Goal: Find specific page/section: Find specific page/section

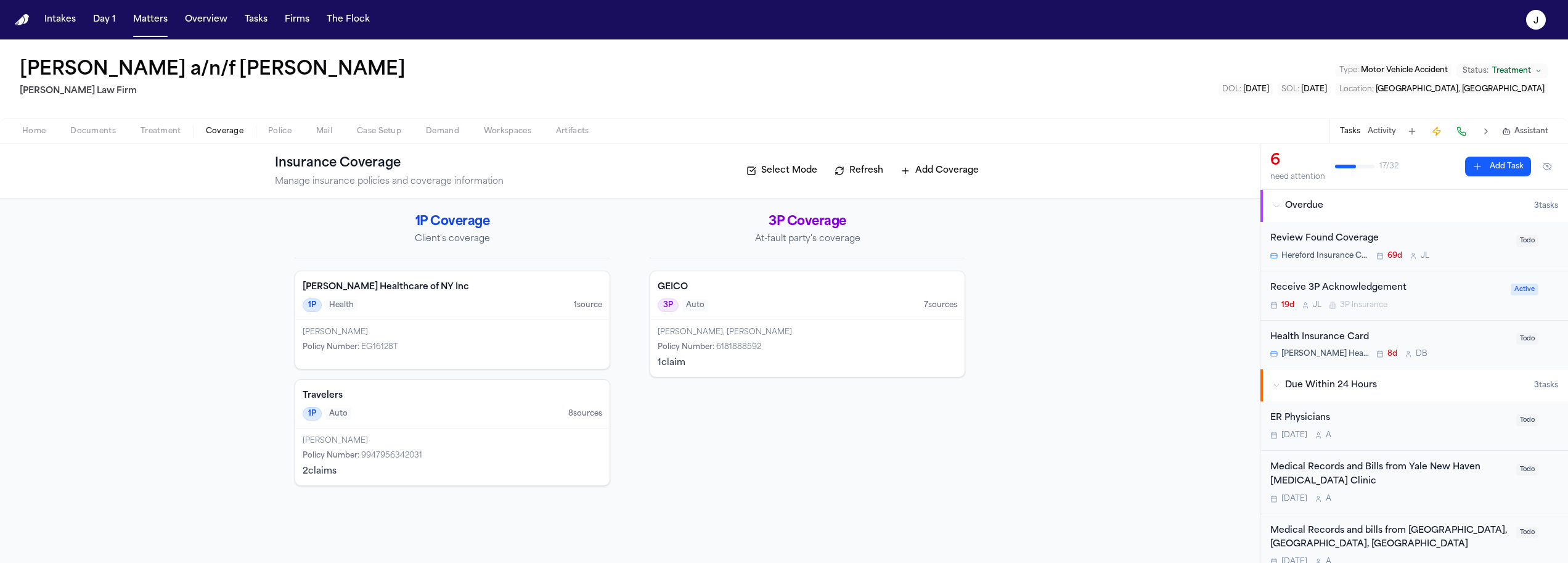
click at [109, 134] on span "Documents" at bounding box center [93, 131] width 46 height 10
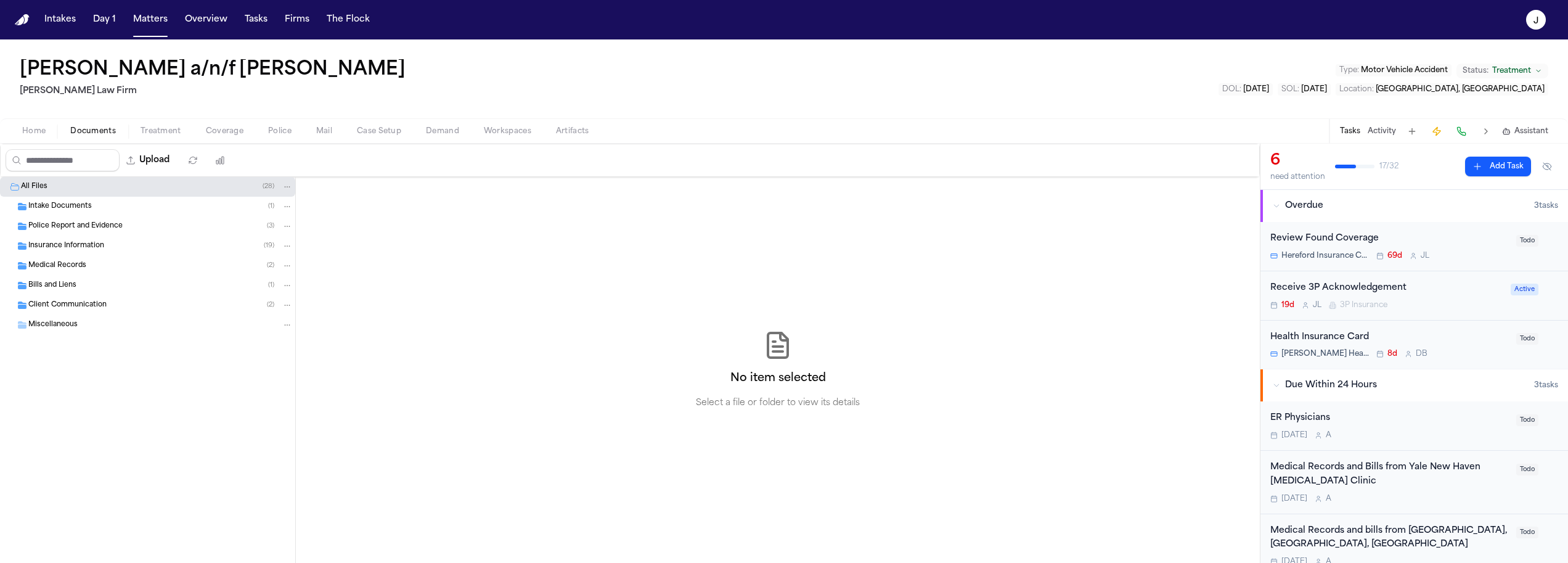
click at [58, 247] on span "Insurance Information" at bounding box center [66, 246] width 76 height 10
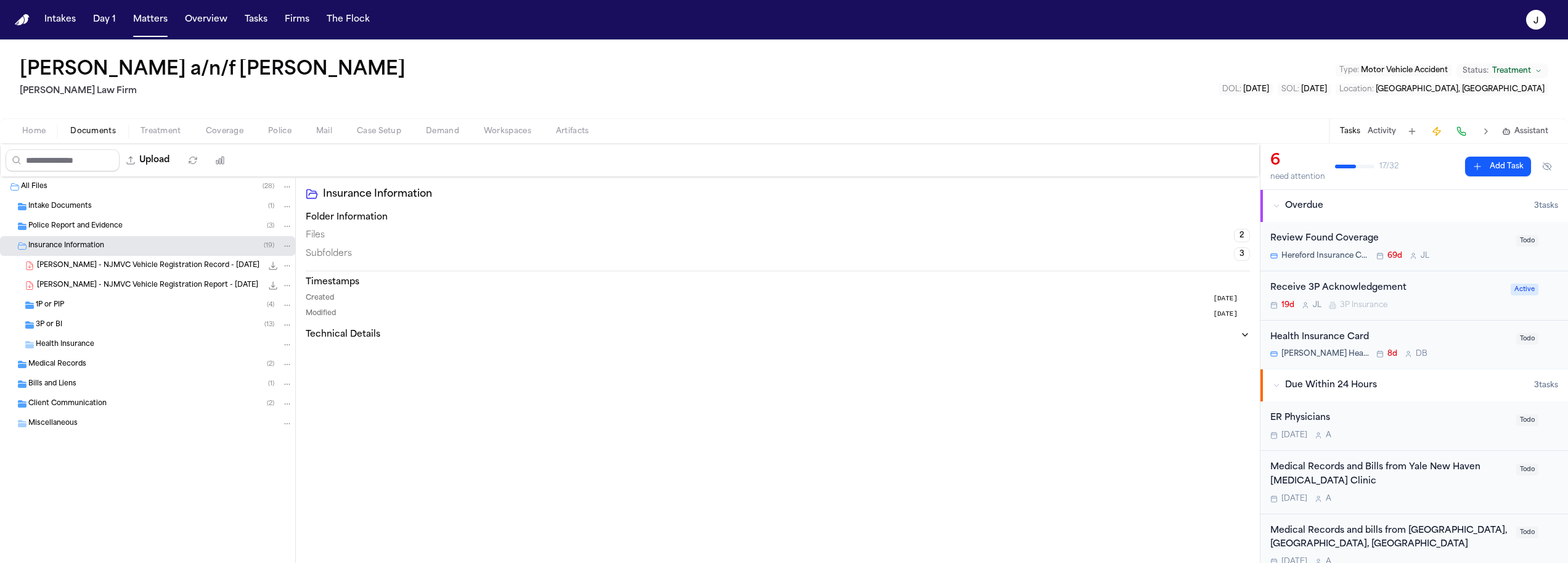
click at [58, 303] on span "1P or PIP" at bounding box center [50, 305] width 29 height 10
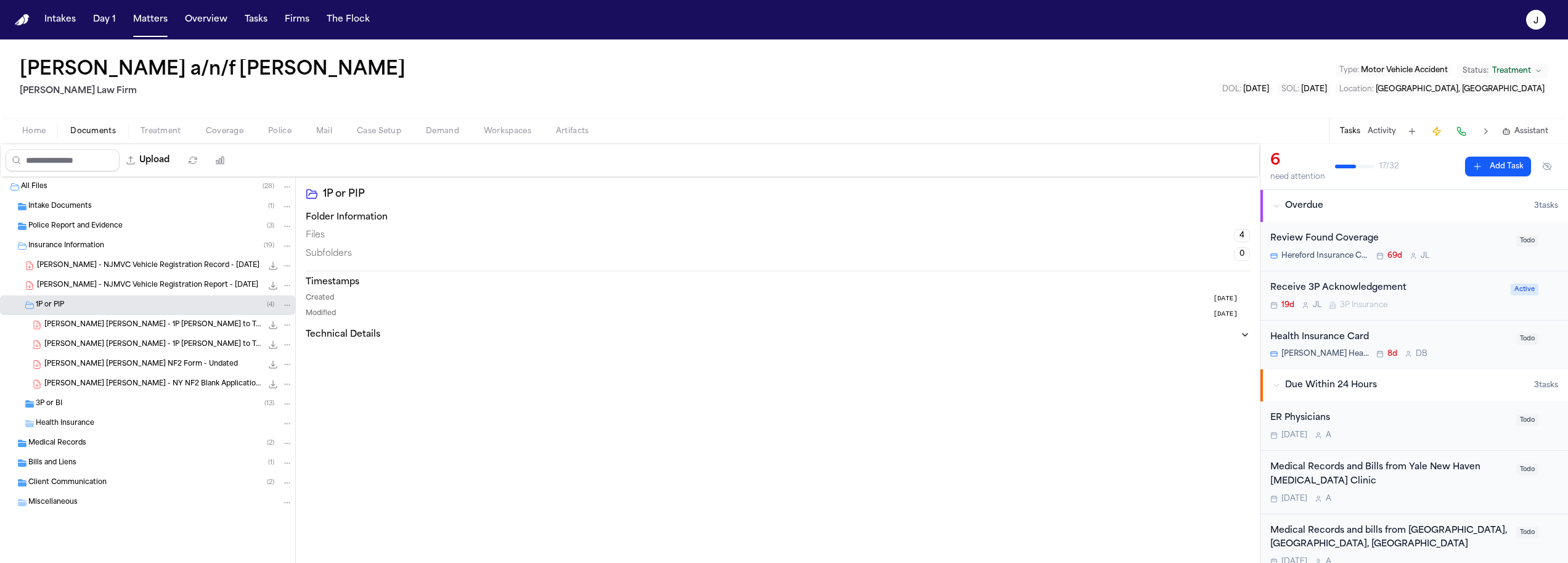
click at [131, 324] on span "G. Becerra Perez - 1P LOR to Travelers - 6.11.25" at bounding box center [153, 325] width 218 height 10
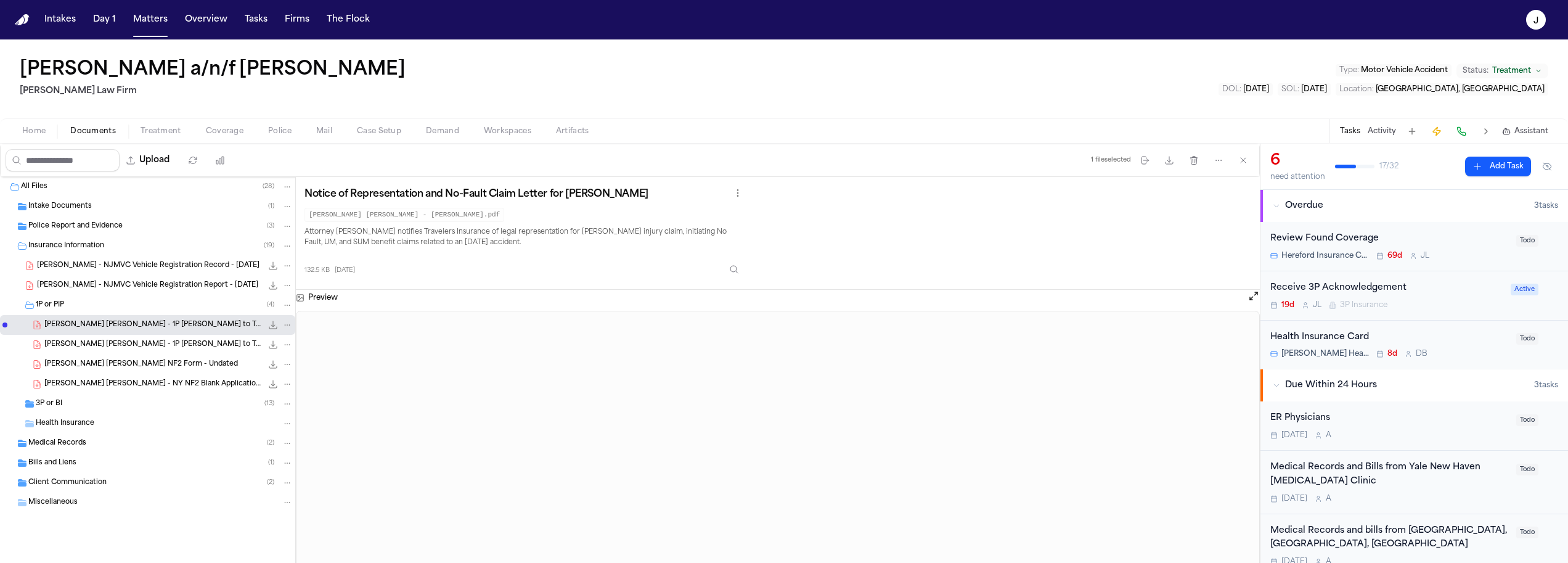
click at [71, 399] on div "3P or BI ( 13 )" at bounding box center [164, 404] width 257 height 11
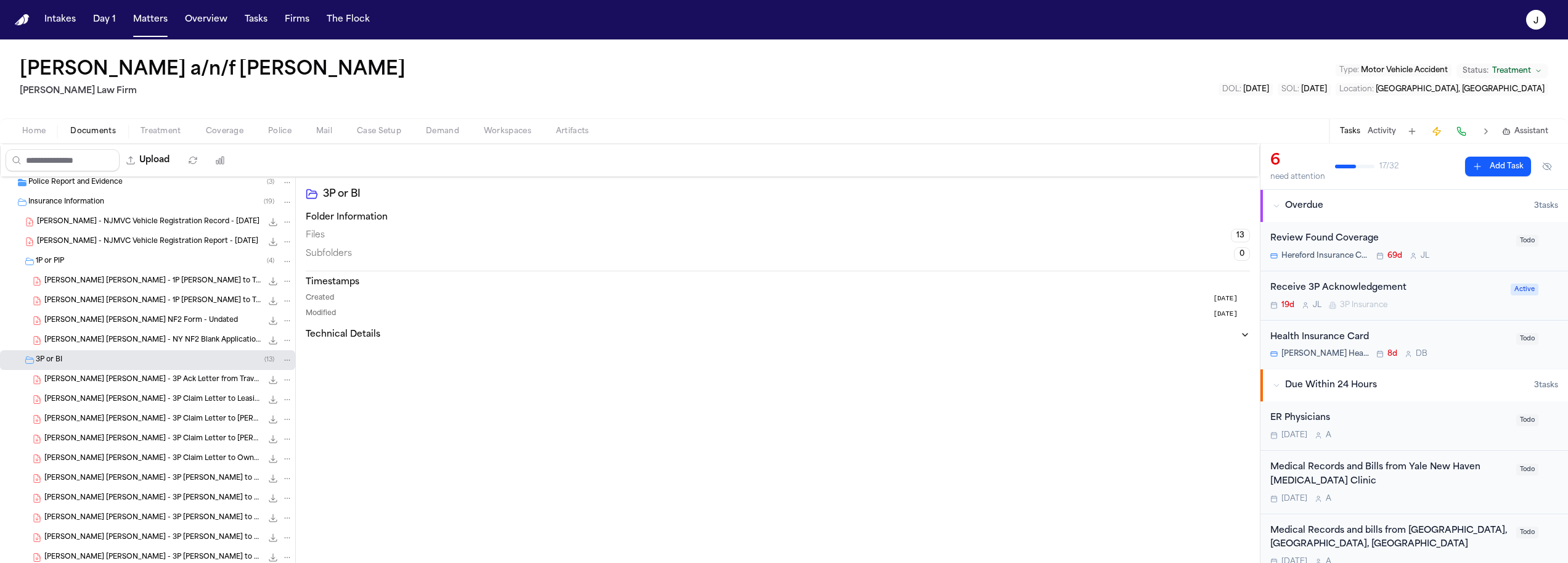
scroll to position [174, 0]
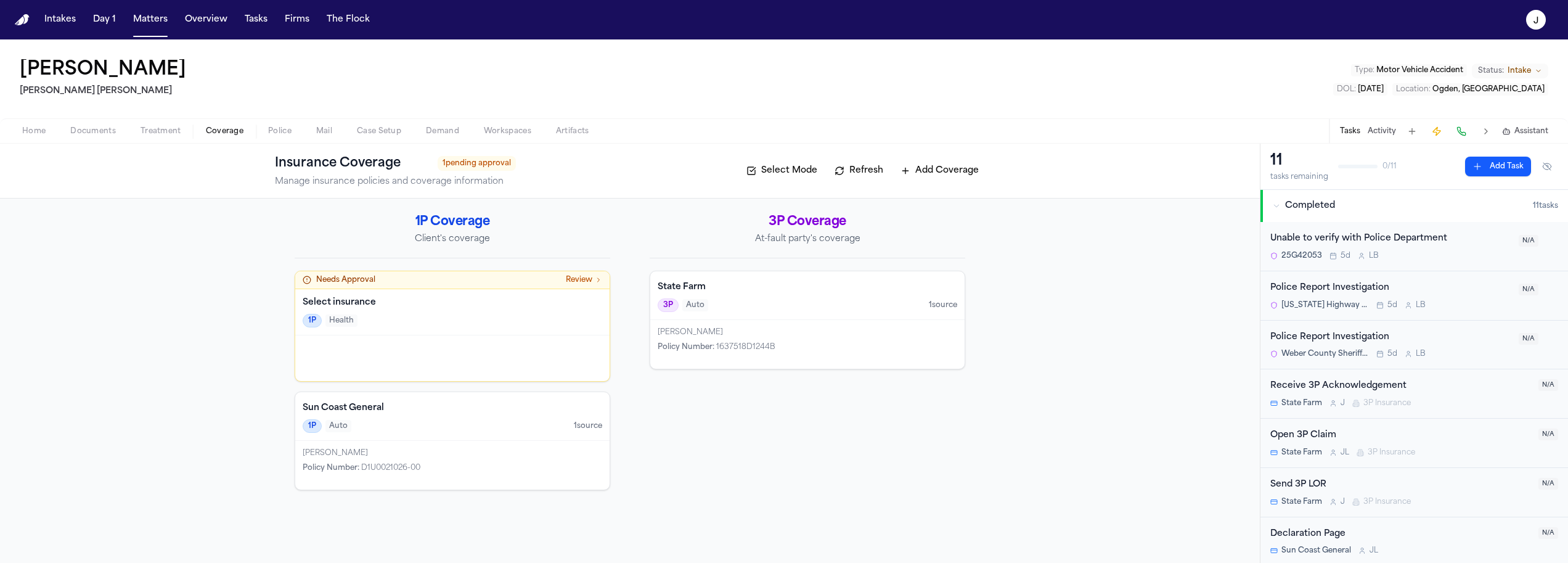
scroll to position [196, 0]
